Goal: Task Accomplishment & Management: Contribute content

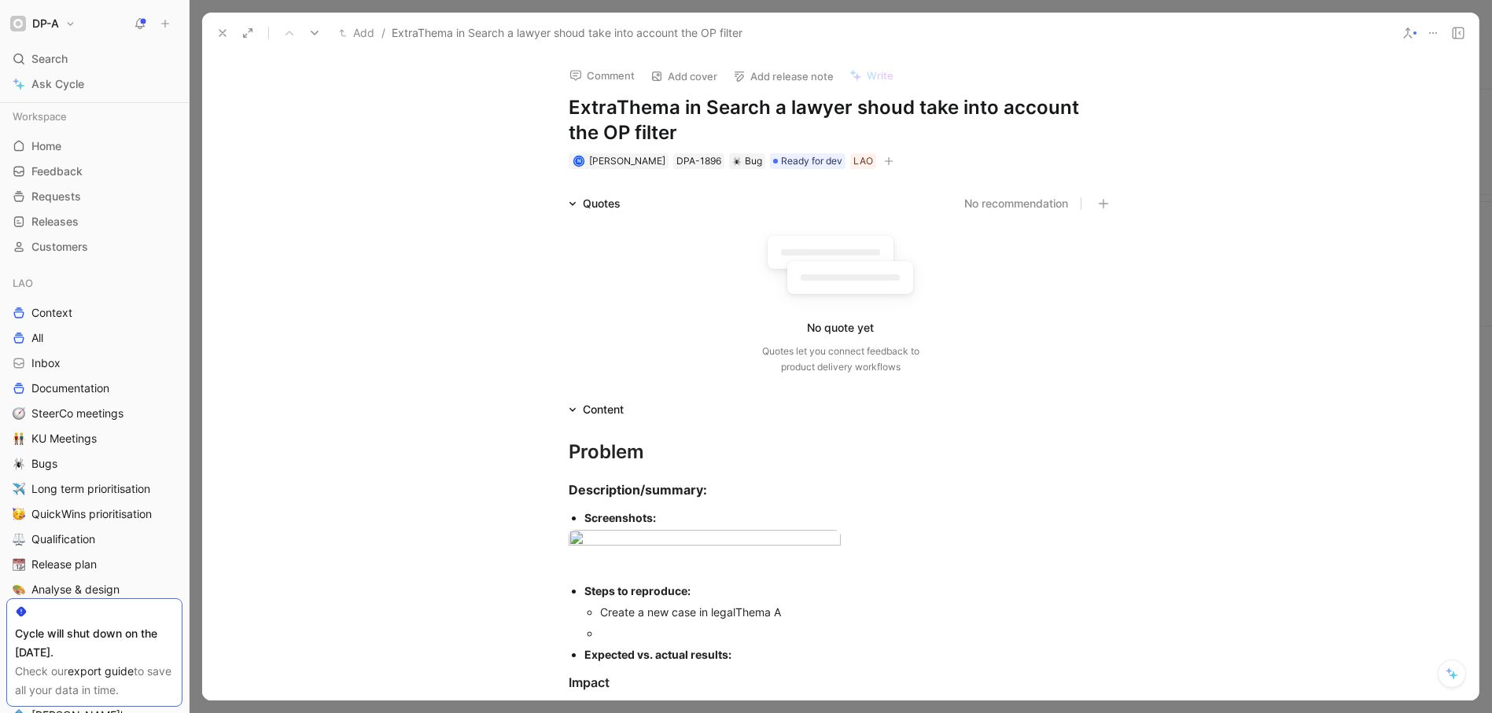
scroll to position [0, 163]
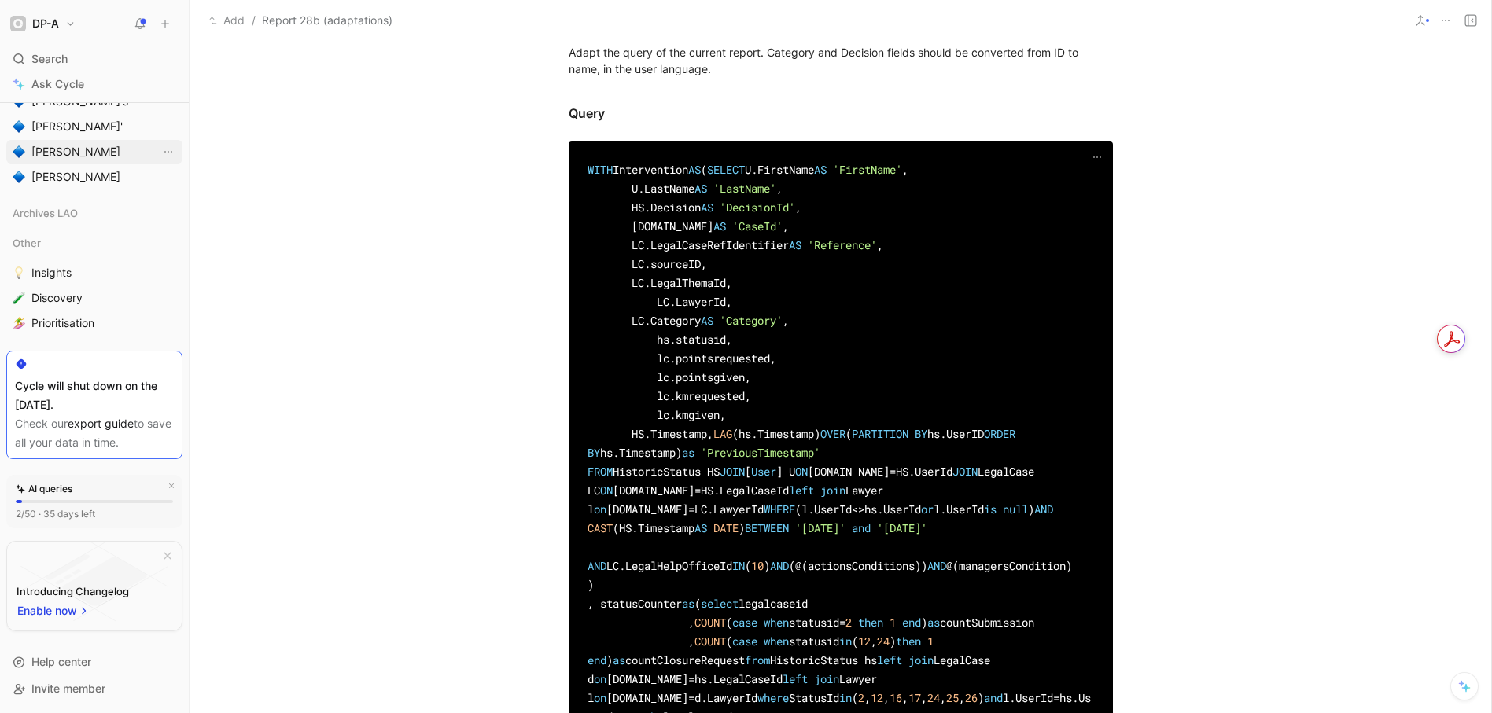
scroll to position [661, 0]
click at [53, 154] on span "[PERSON_NAME]" at bounding box center [75, 155] width 89 height 16
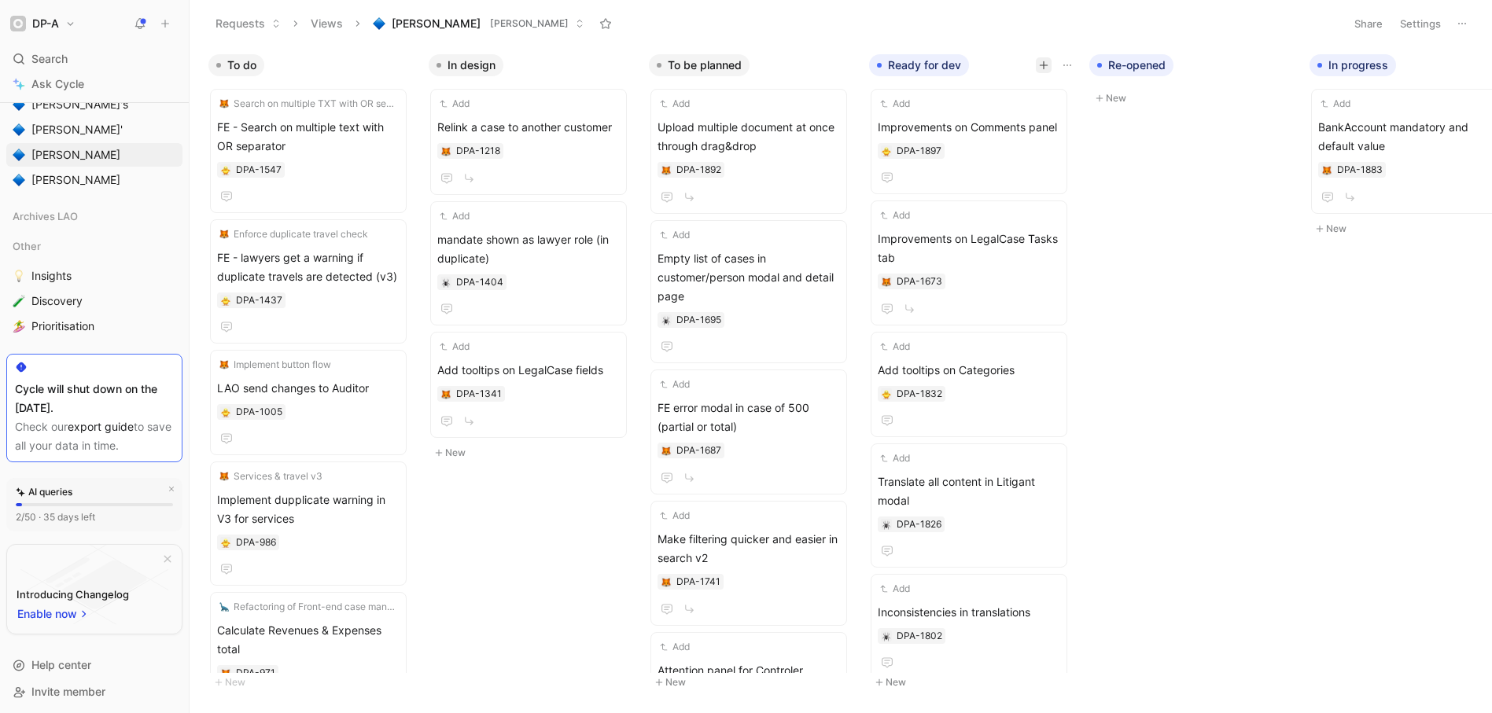
click at [1043, 62] on icon "button" at bounding box center [1043, 65] width 9 height 9
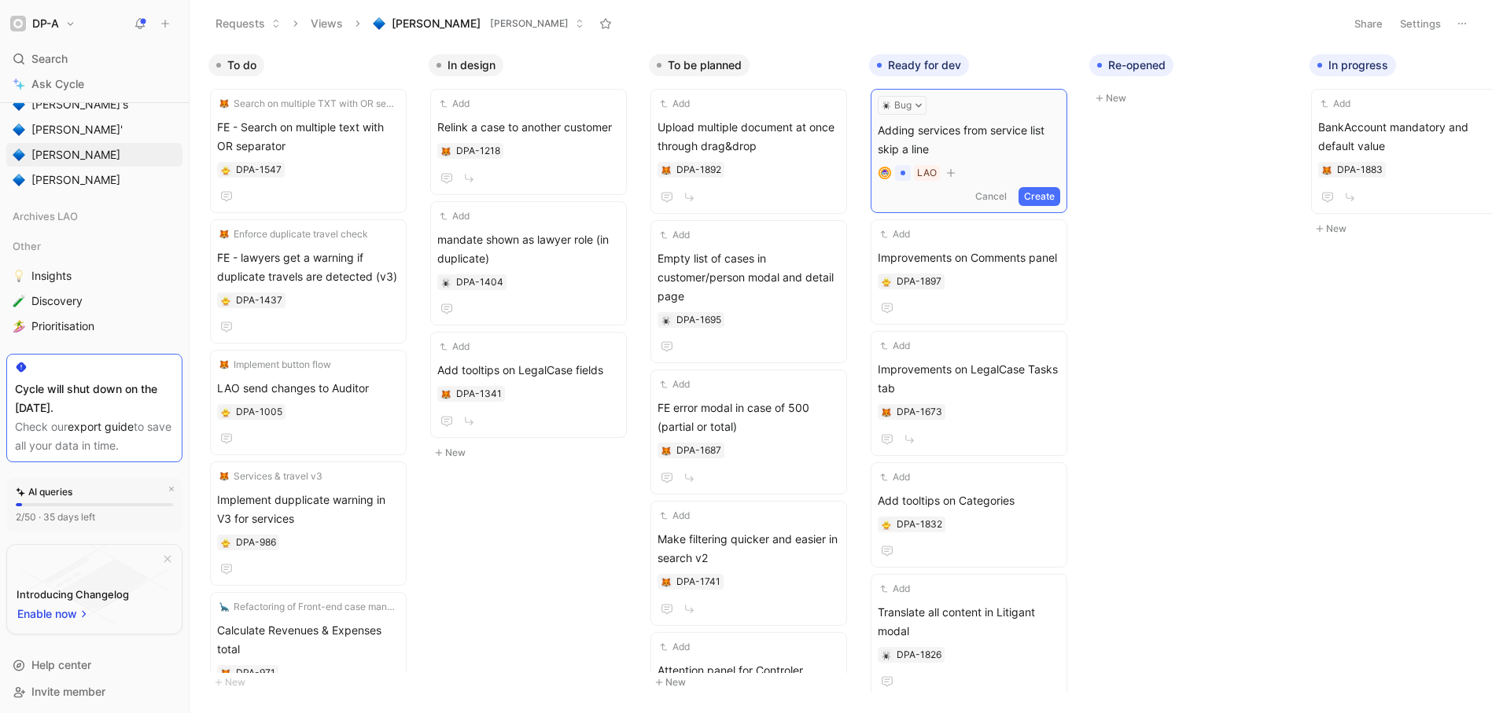
click at [1039, 200] on button "Create" at bounding box center [1039, 196] width 42 height 19
click at [970, 138] on span "Adding services from service list skip a line" at bounding box center [969, 137] width 182 height 38
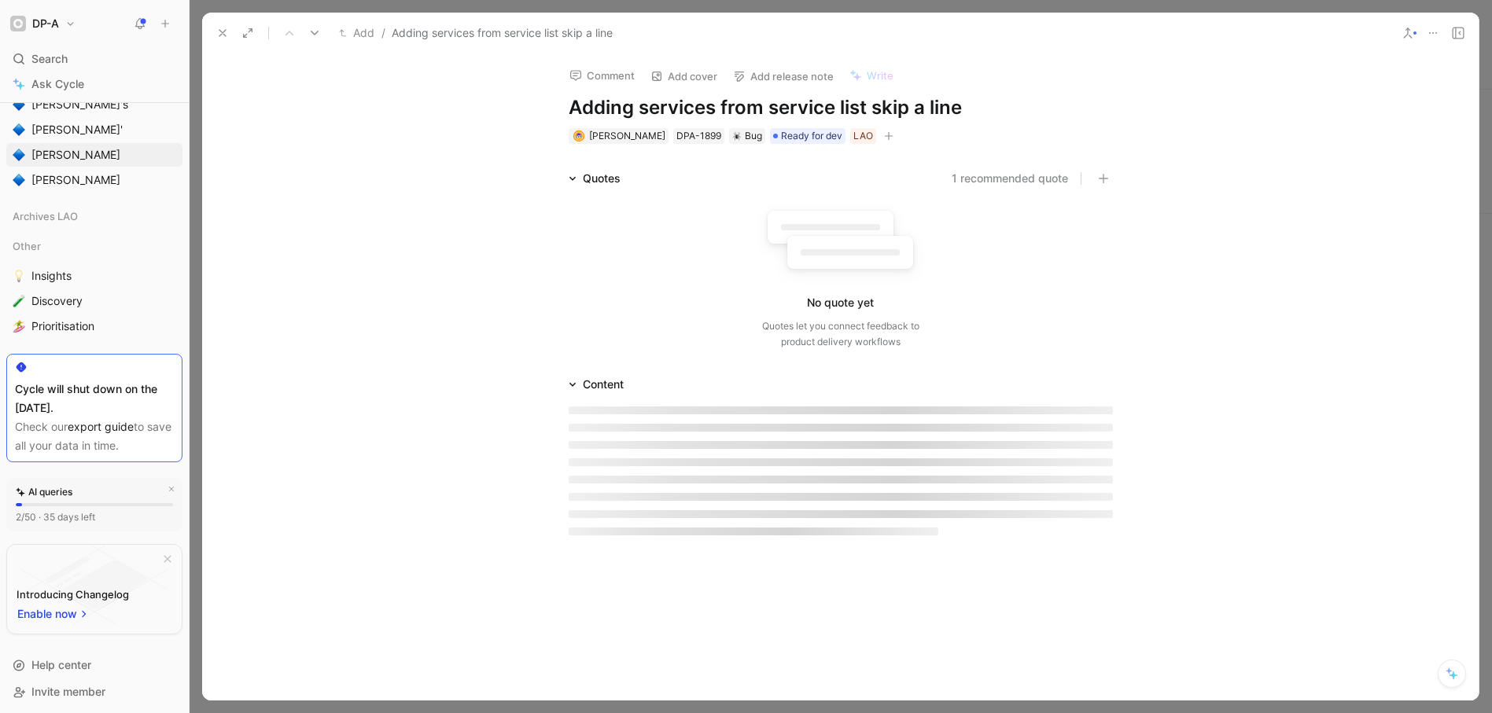
click at [662, 442] on div at bounding box center [841, 445] width 544 height 8
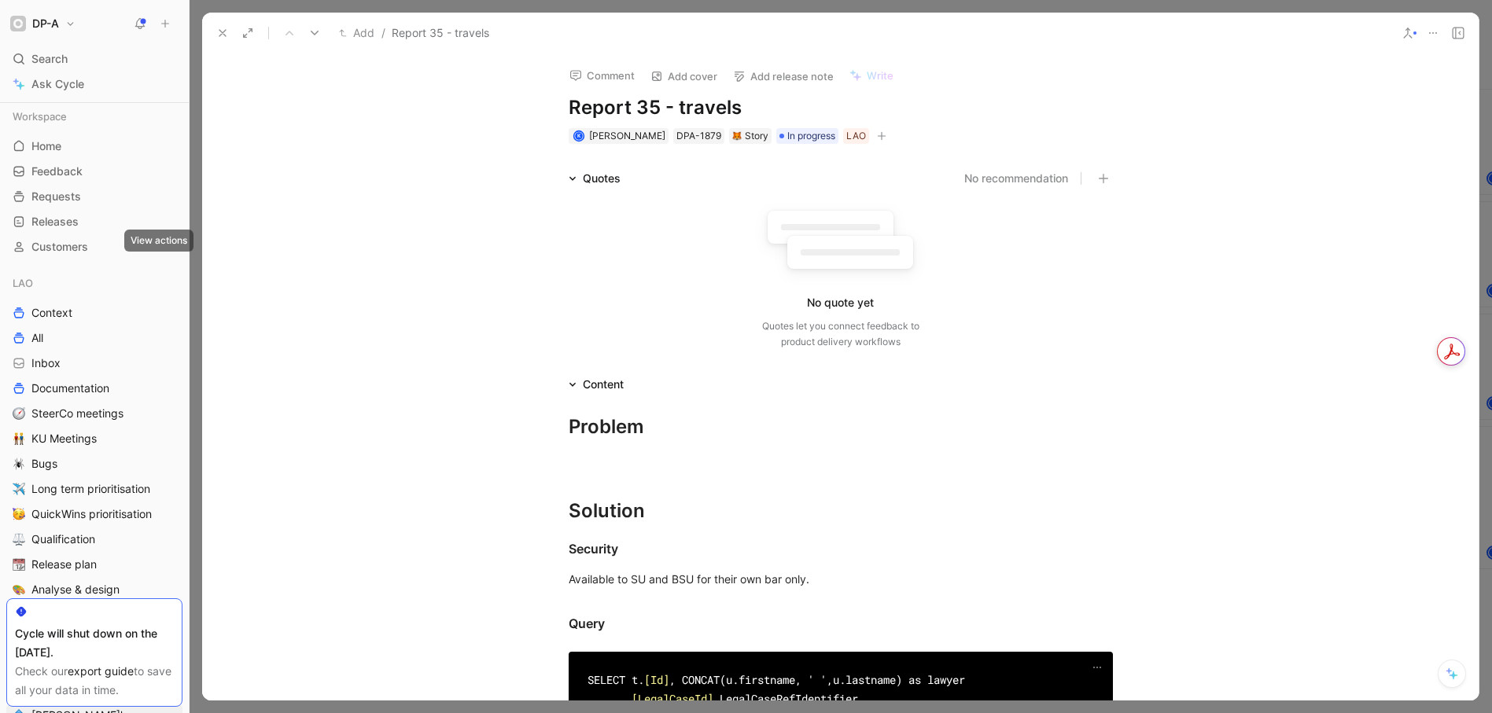
scroll to position [702, 0]
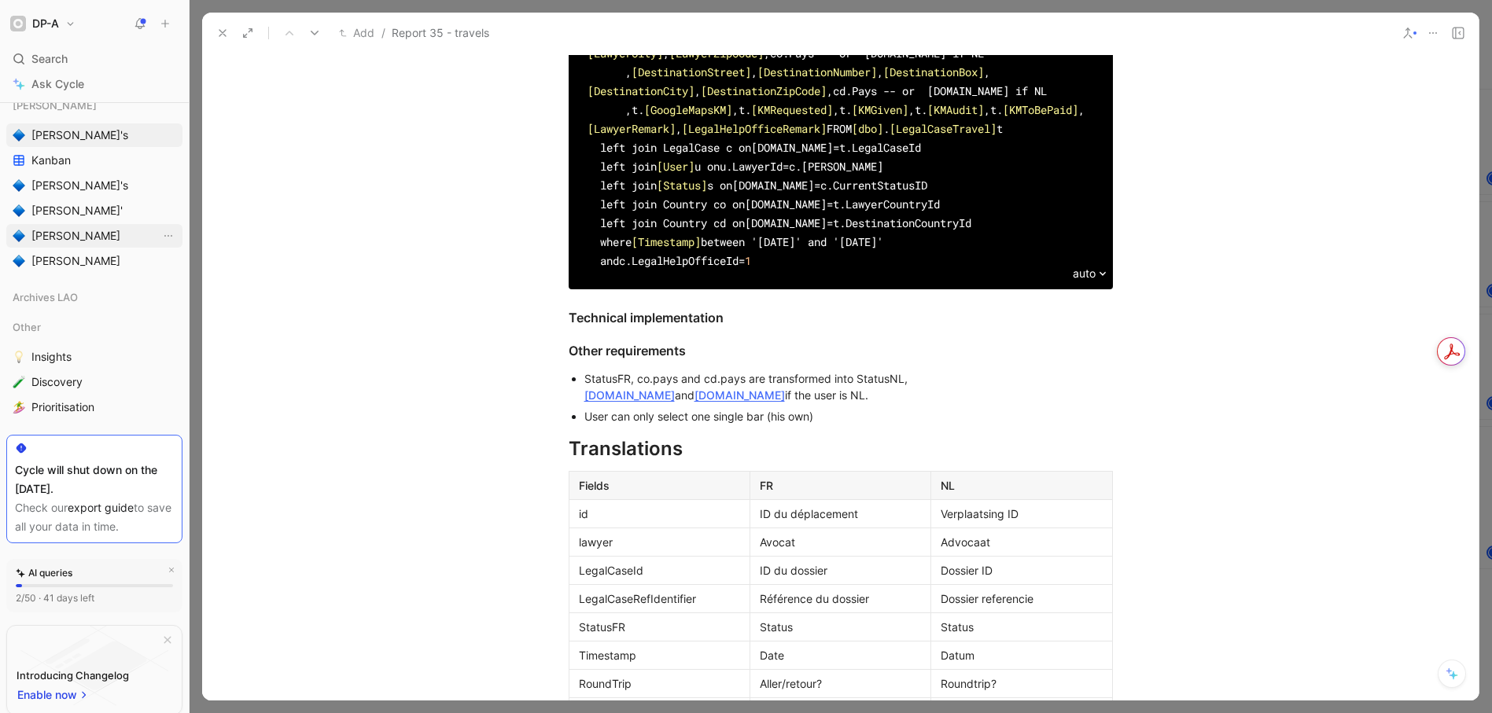
click at [71, 232] on span "[PERSON_NAME]" at bounding box center [75, 236] width 89 height 16
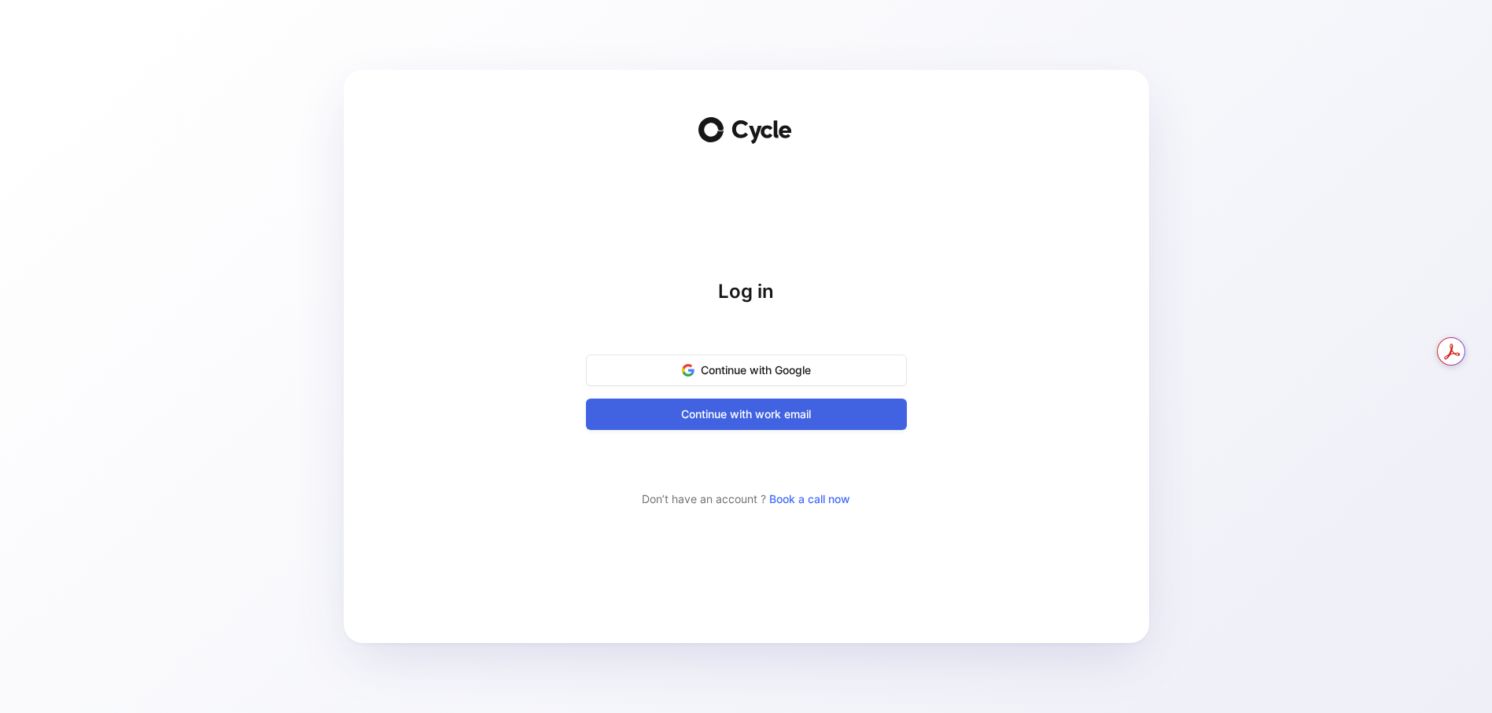
click at [750, 418] on span "Continue with work email" at bounding box center [746, 414] width 282 height 19
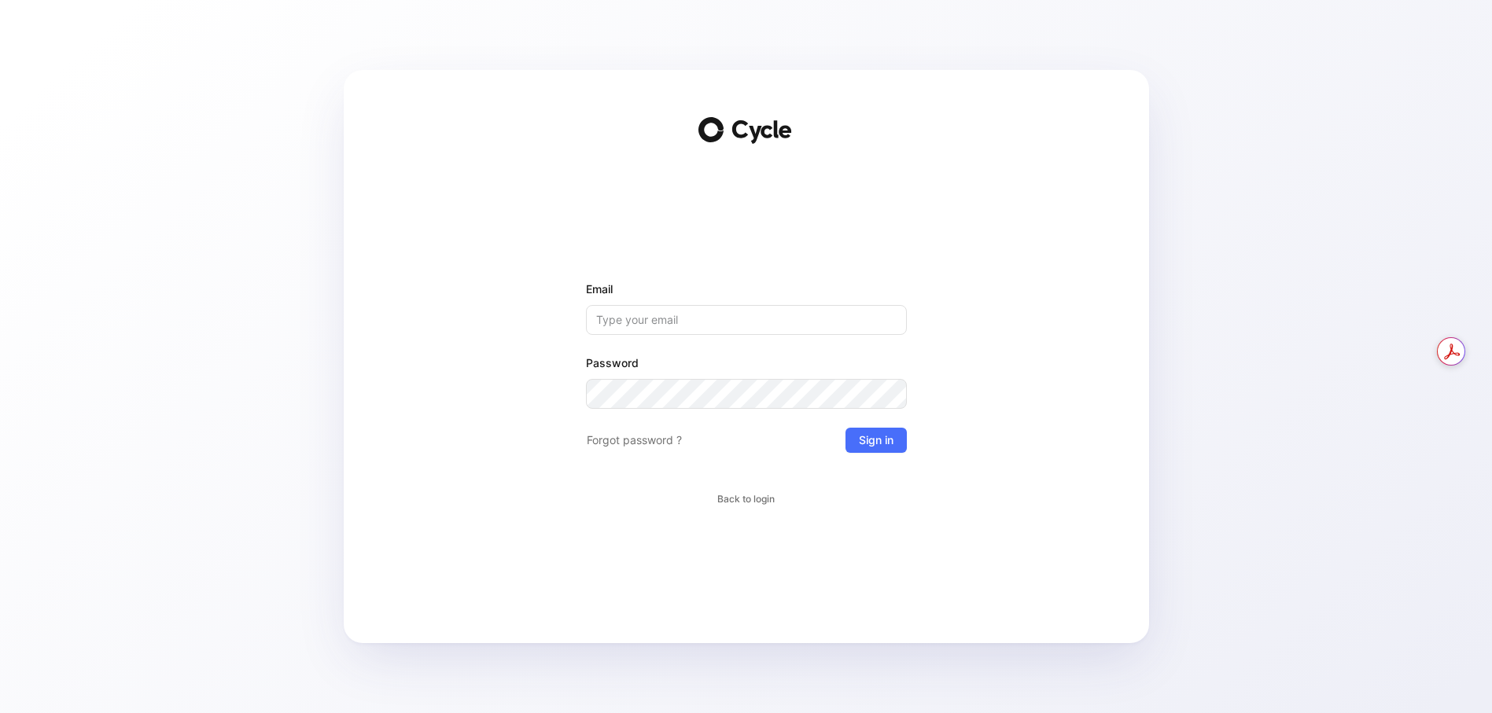
click at [631, 315] on input "Email" at bounding box center [746, 320] width 321 height 30
type input "benoit.libeau@dp-a.be"
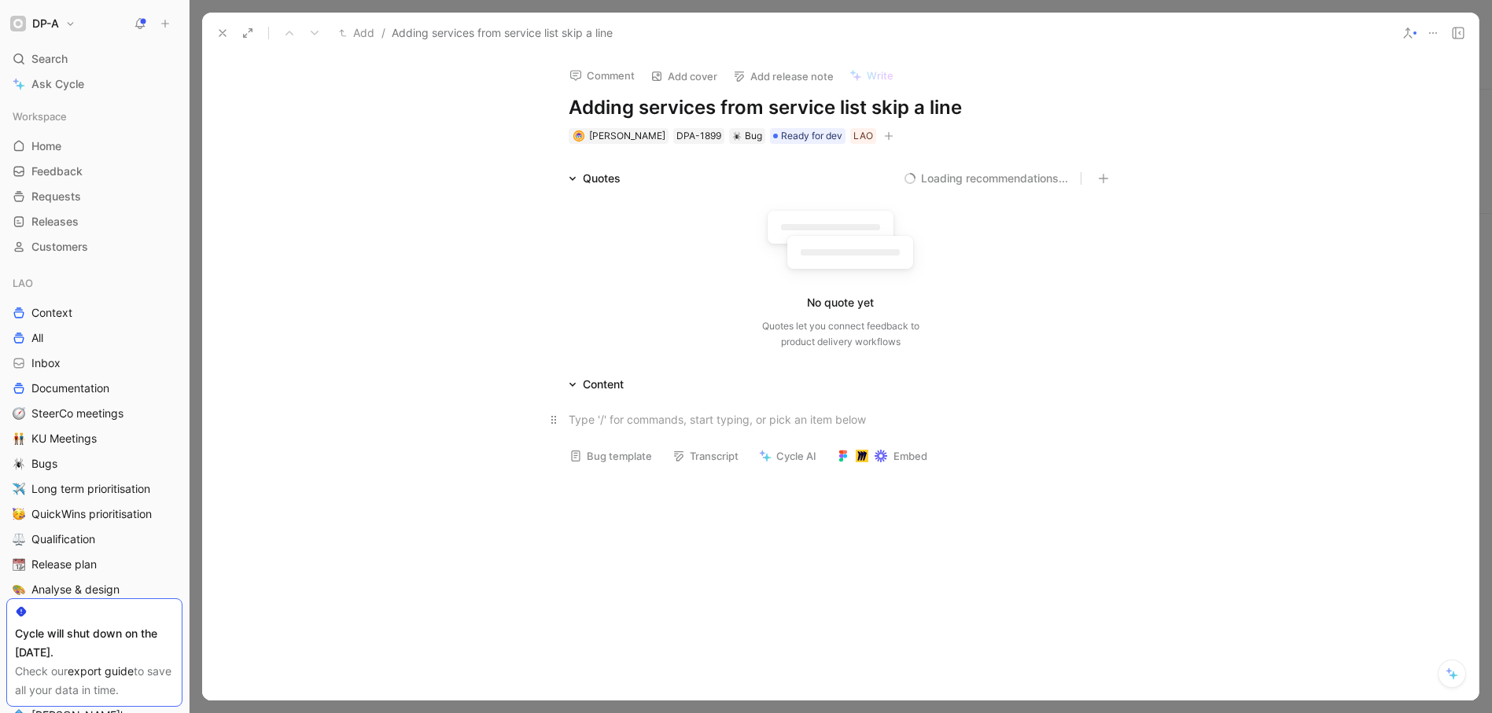
click at [616, 419] on div at bounding box center [841, 419] width 544 height 17
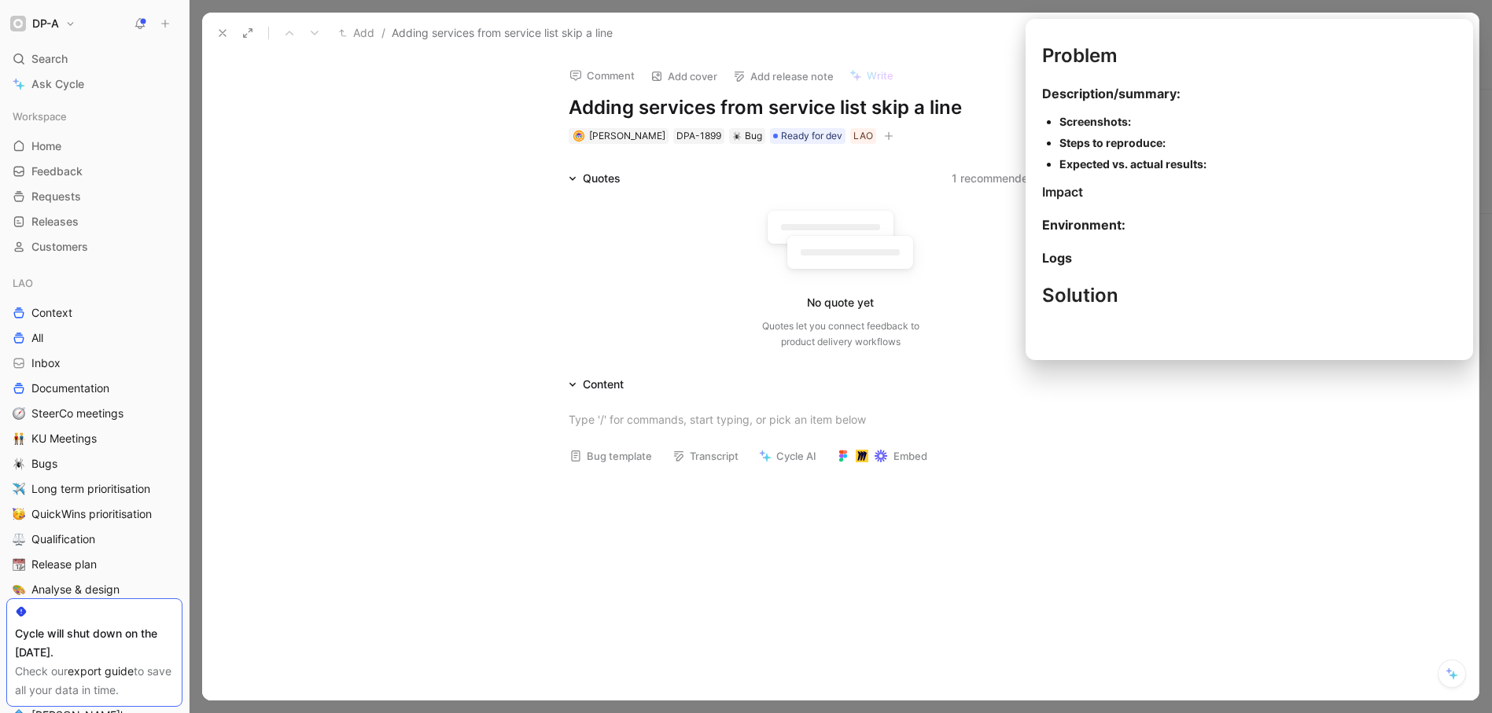
click at [611, 455] on button "Bug template" at bounding box center [610, 456] width 97 height 22
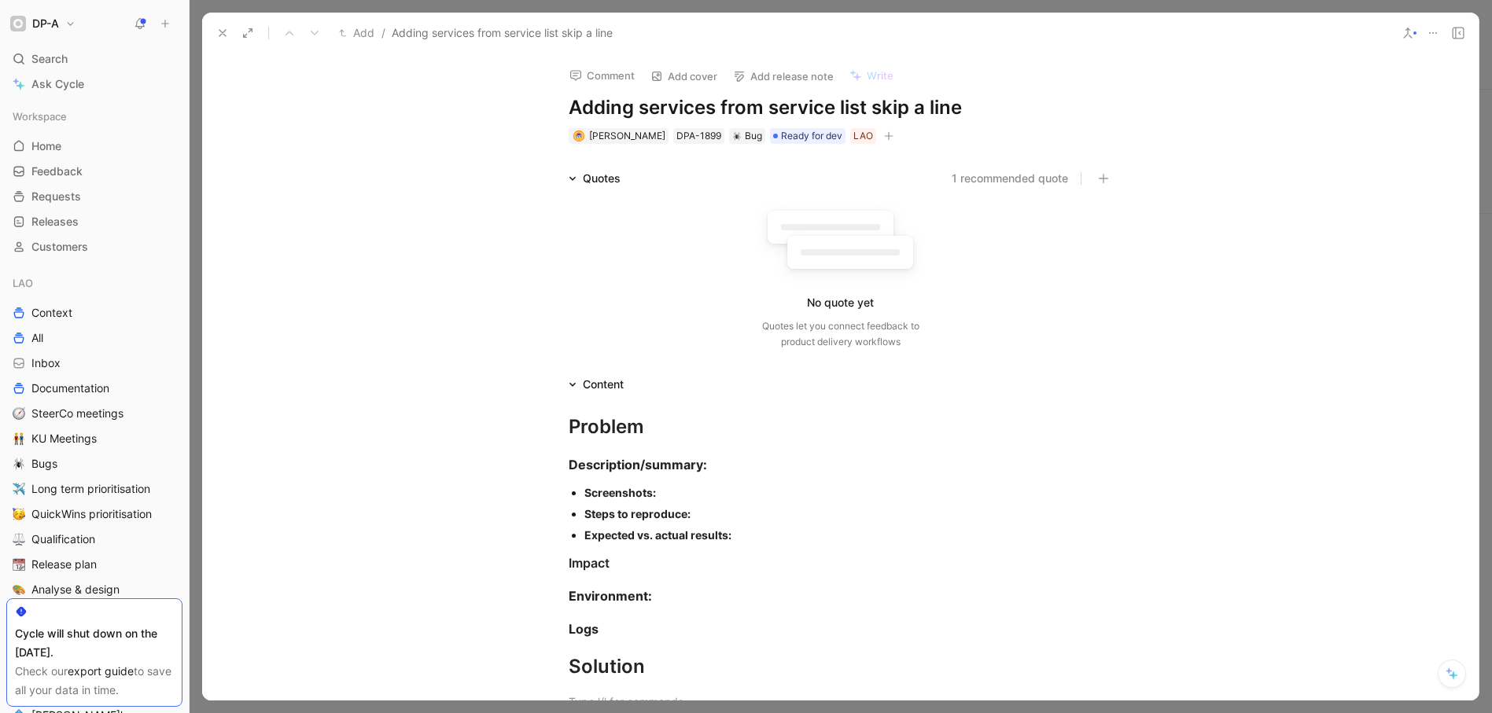
click at [661, 499] on div "Screenshots:" at bounding box center [848, 492] width 528 height 17
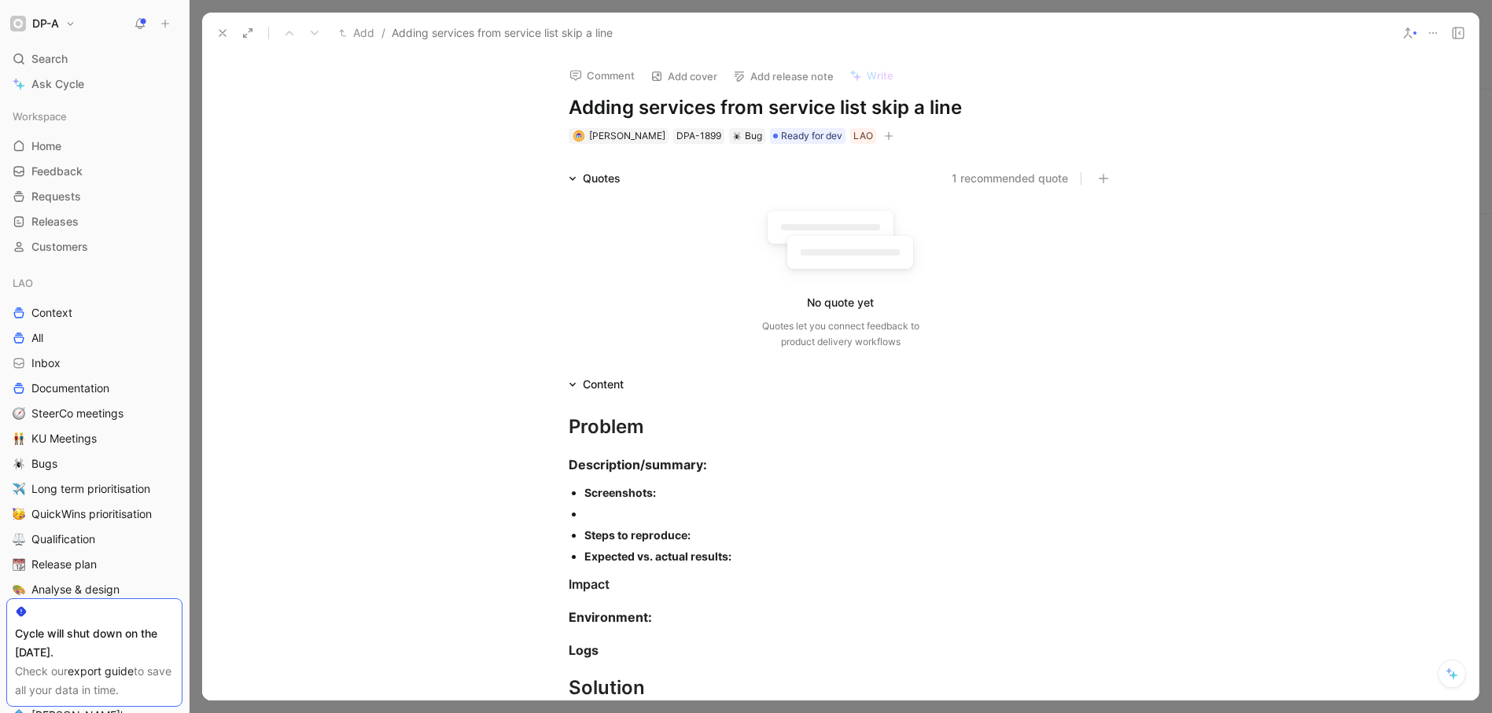
click at [604, 521] on div at bounding box center [848, 514] width 528 height 17
click at [671, 498] on div "Screenshots:" at bounding box center [848, 492] width 528 height 17
click at [720, 138] on div "DPA-1899" at bounding box center [698, 136] width 45 height 16
